Goal: Information Seeking & Learning: Learn about a topic

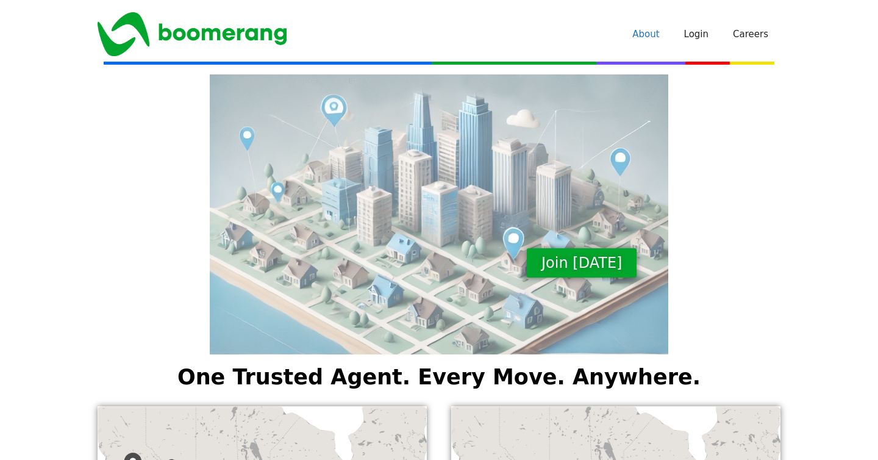
click at [660, 34] on link "About" at bounding box center [645, 34] width 51 height 37
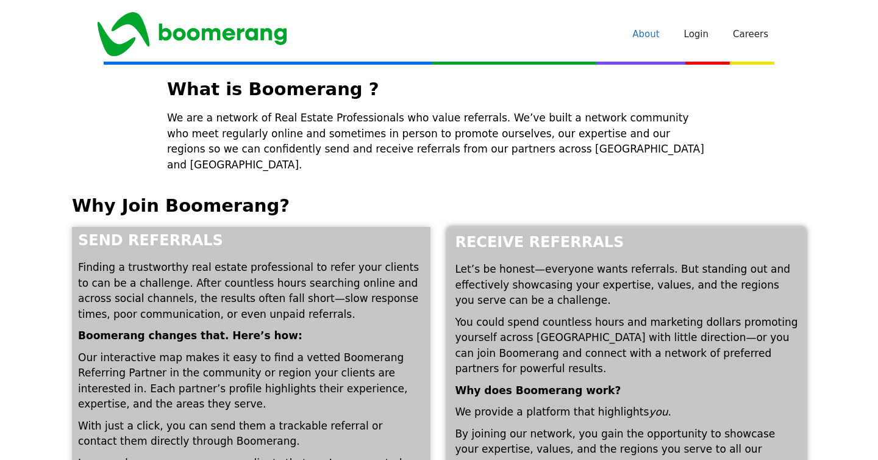
click at [706, 323] on p "You could spend countless hours and marketing dollars promoting yourself across…" at bounding box center [626, 346] width 343 height 62
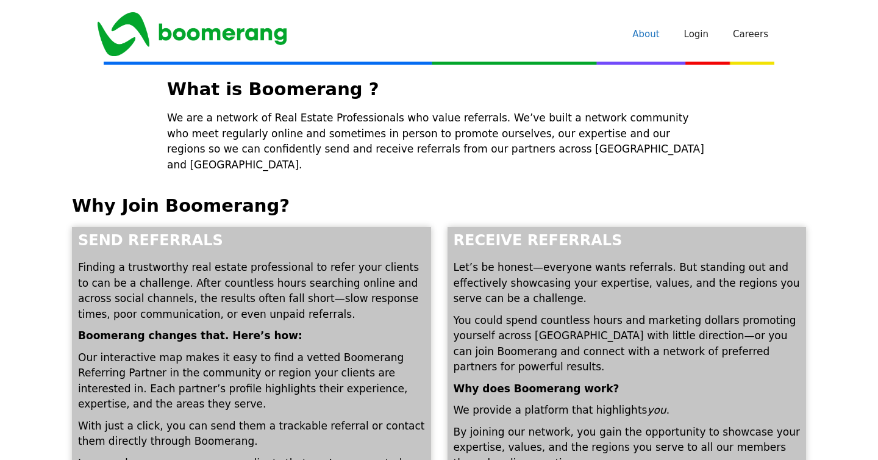
click at [155, 38] on img "Site" at bounding box center [192, 34] width 189 height 44
